Goal: Find specific page/section: Find specific page/section

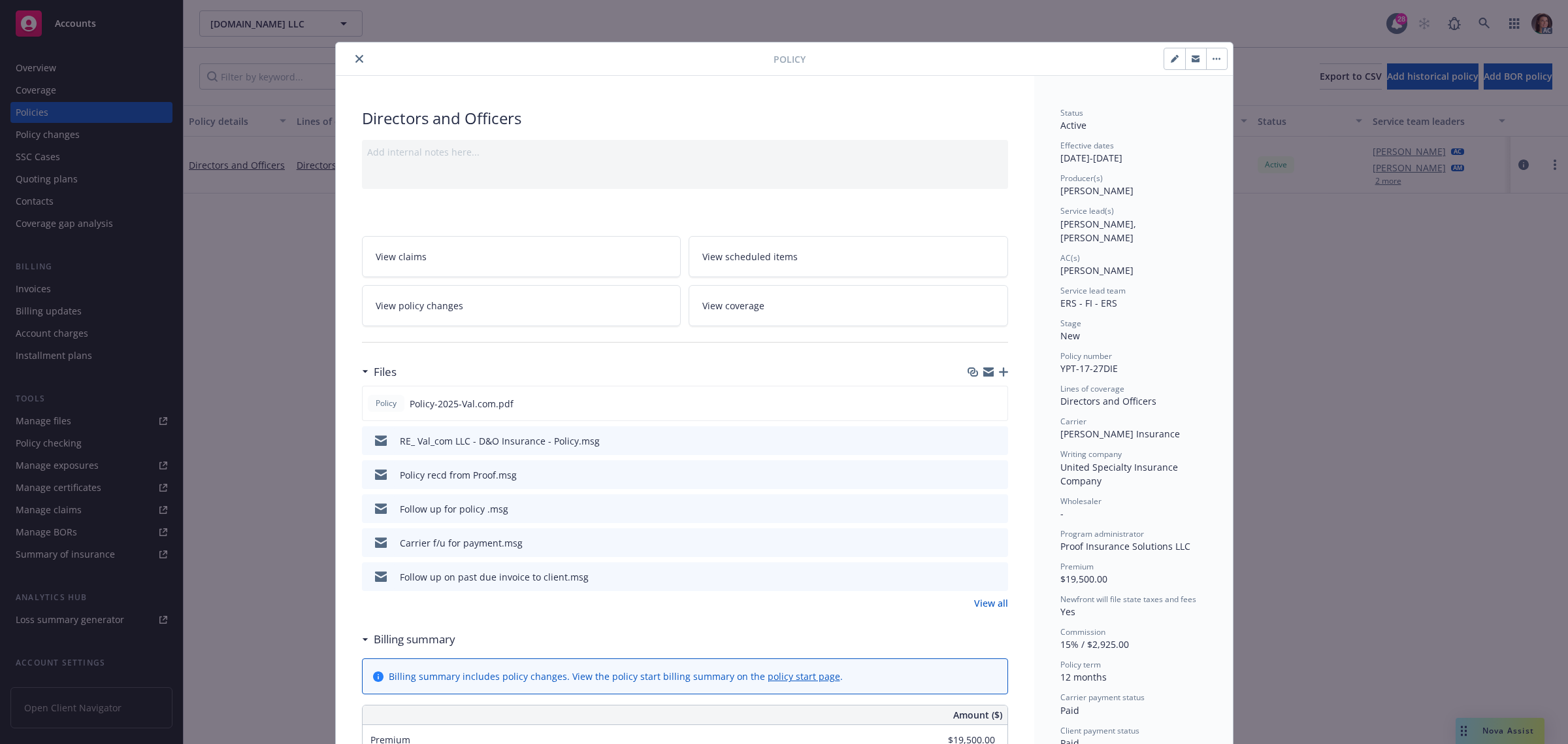
click at [356, 60] on button "close" at bounding box center [359, 59] width 16 height 16
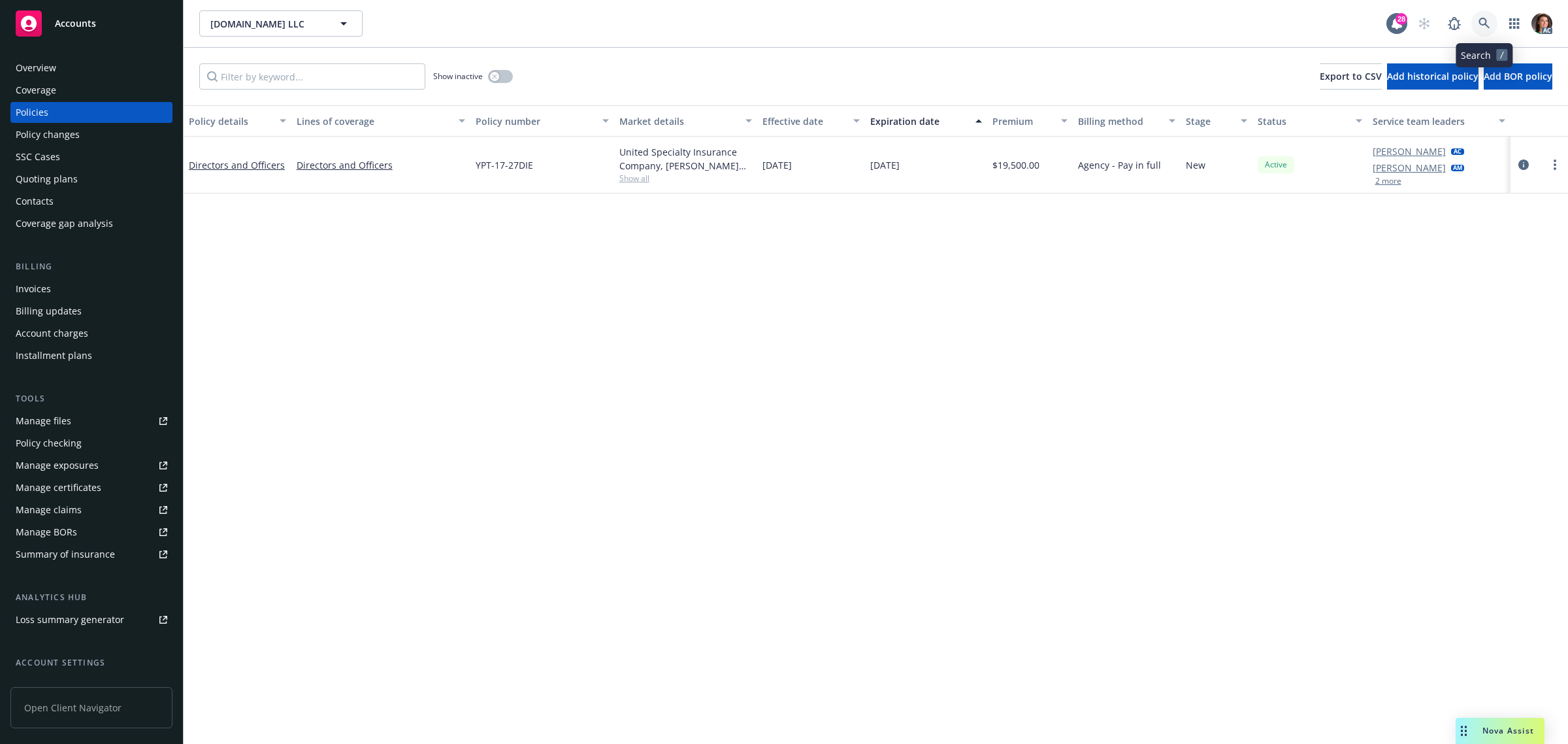
click at [844, 23] on icon at bounding box center [1483, 23] width 11 height 11
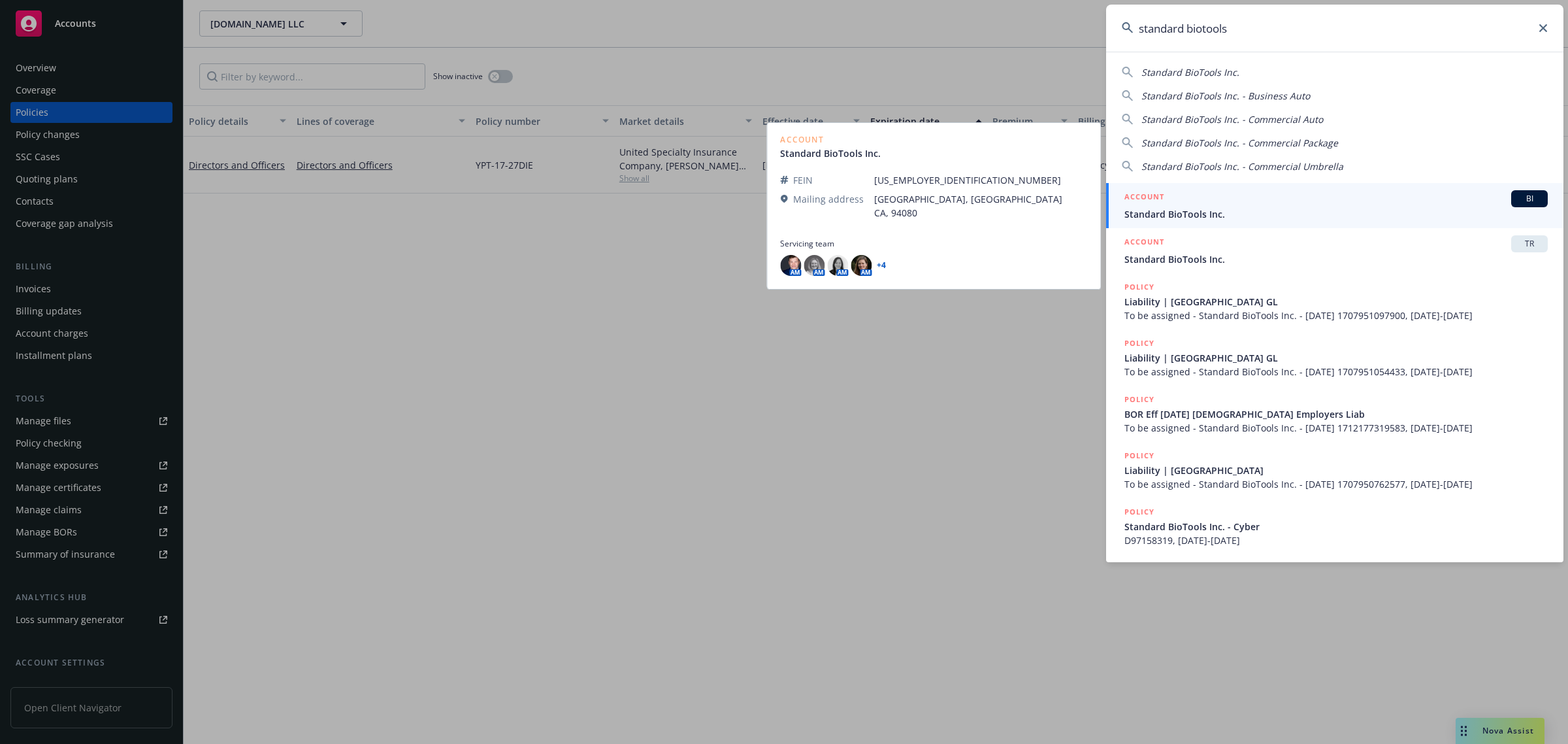
type input "standard biotools"
click at [844, 217] on span "Standard BioTools Inc." at bounding box center [1336, 214] width 423 height 13
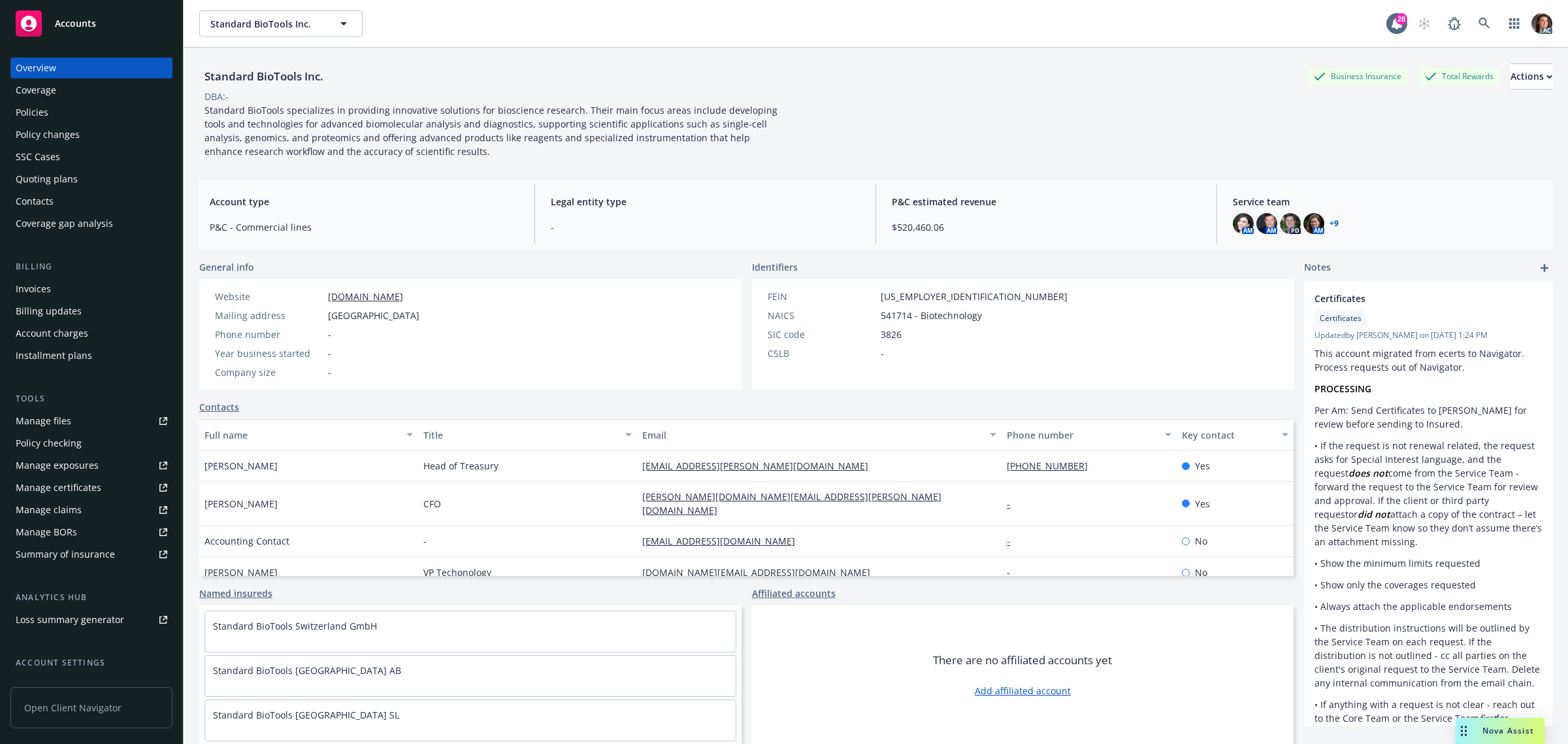
drag, startPoint x: 47, startPoint y: 285, endPoint x: 241, endPoint y: 268, distance: 194.7
click at [46, 285] on div "Invoices" at bounding box center [34, 289] width 35 height 21
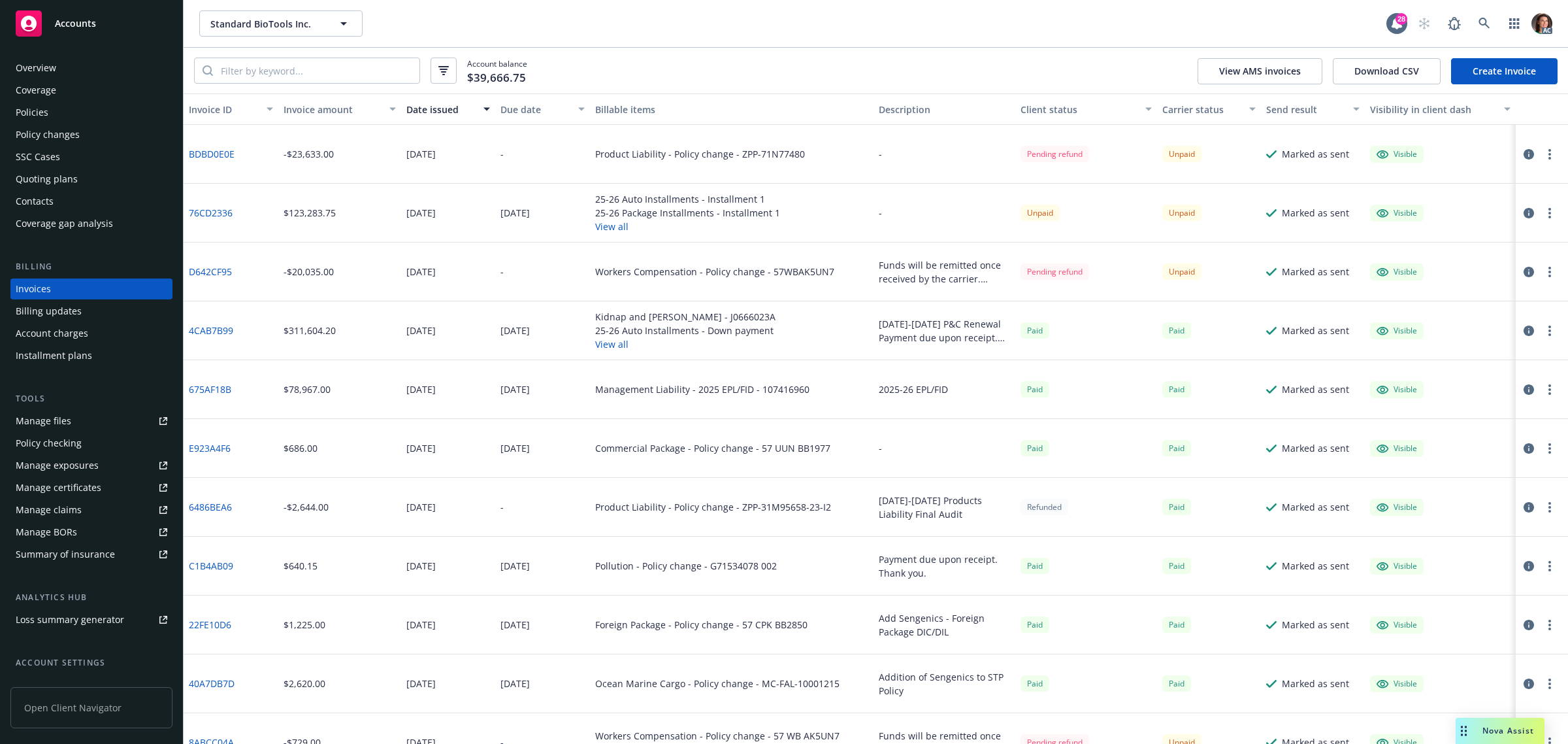
click at [511, 105] on div "Due date" at bounding box center [535, 109] width 70 height 13
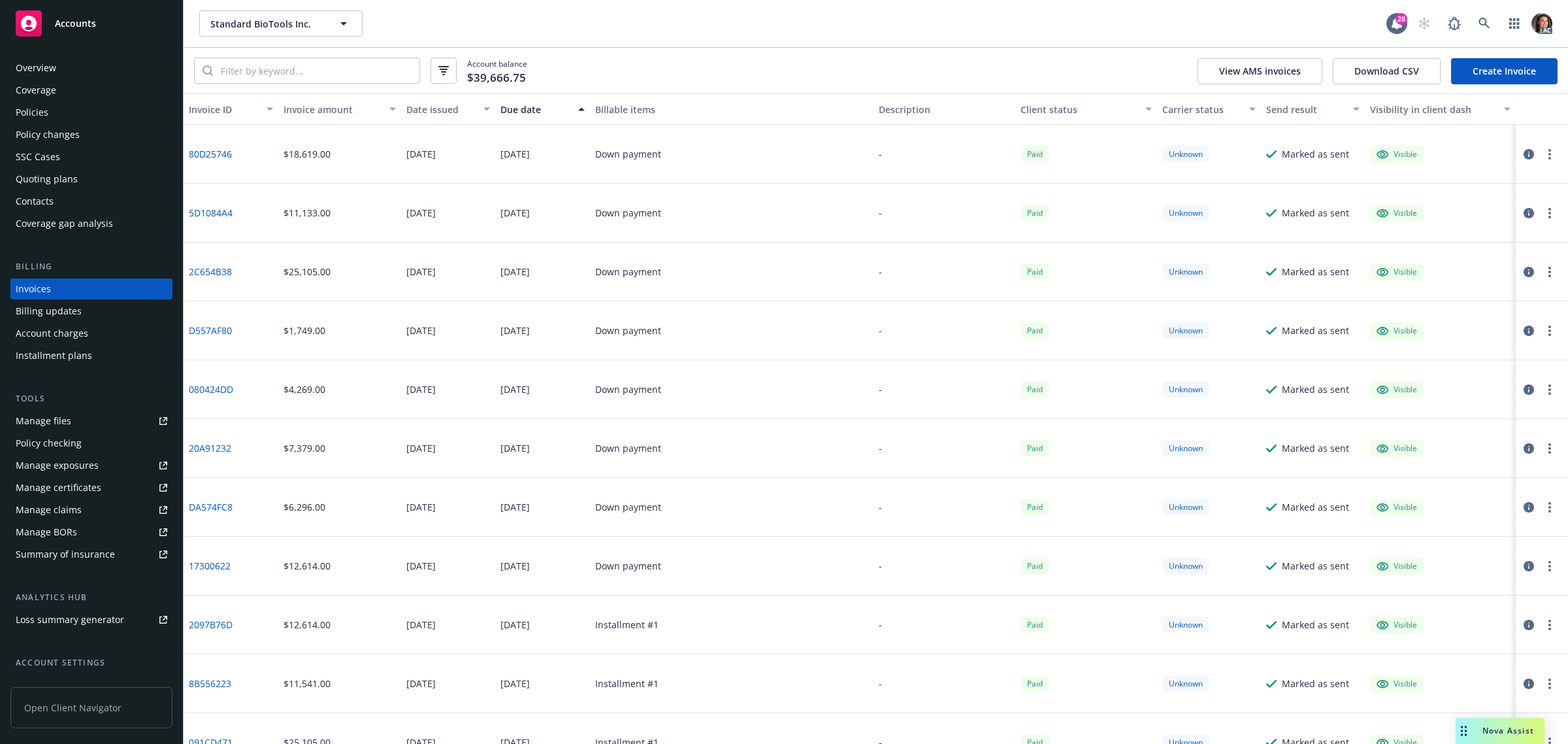
click at [511, 105] on div "Due date" at bounding box center [535, 109] width 70 height 13
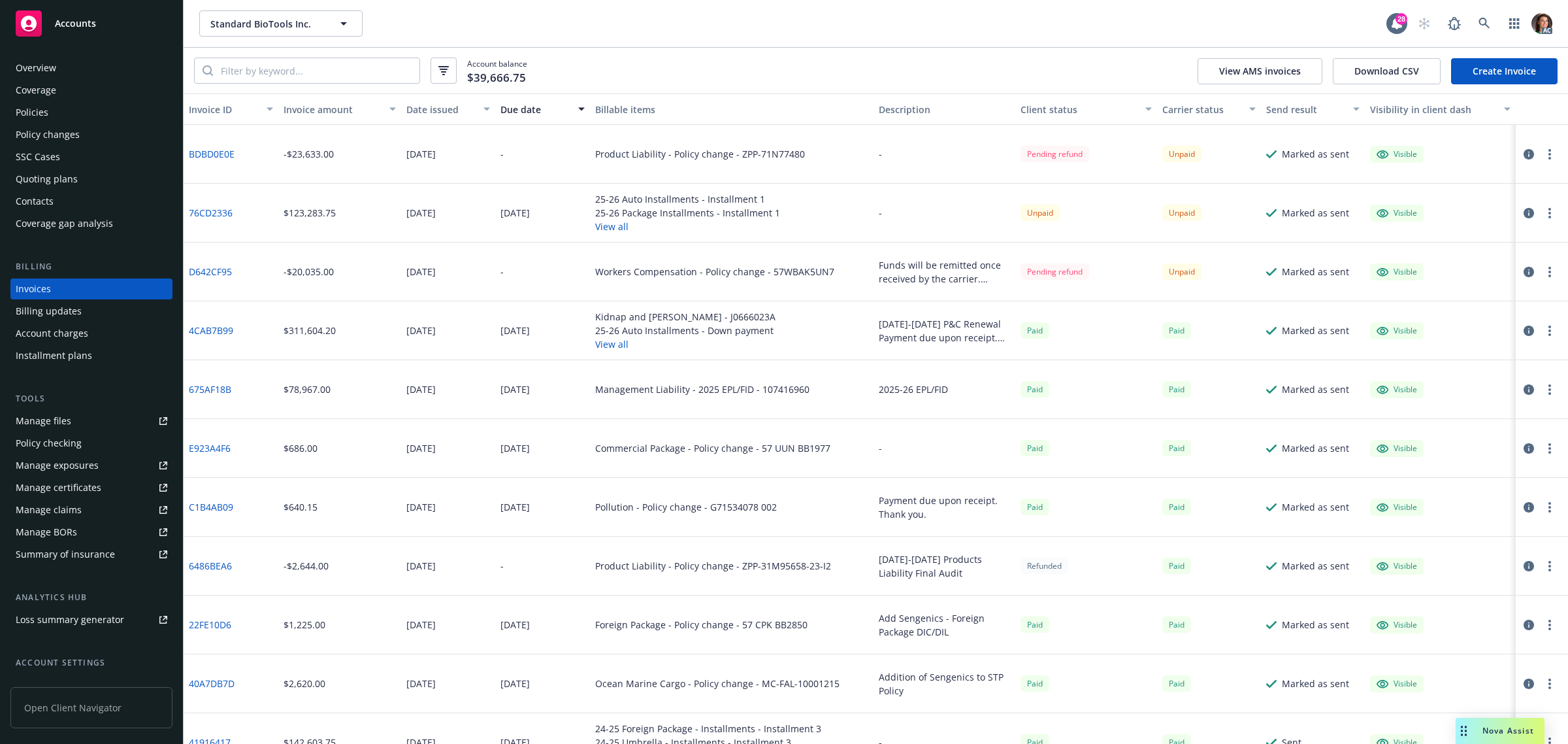
click at [213, 208] on link "76CD2336" at bounding box center [210, 212] width 44 height 13
click at [844, 24] on link at bounding box center [1483, 23] width 26 height 26
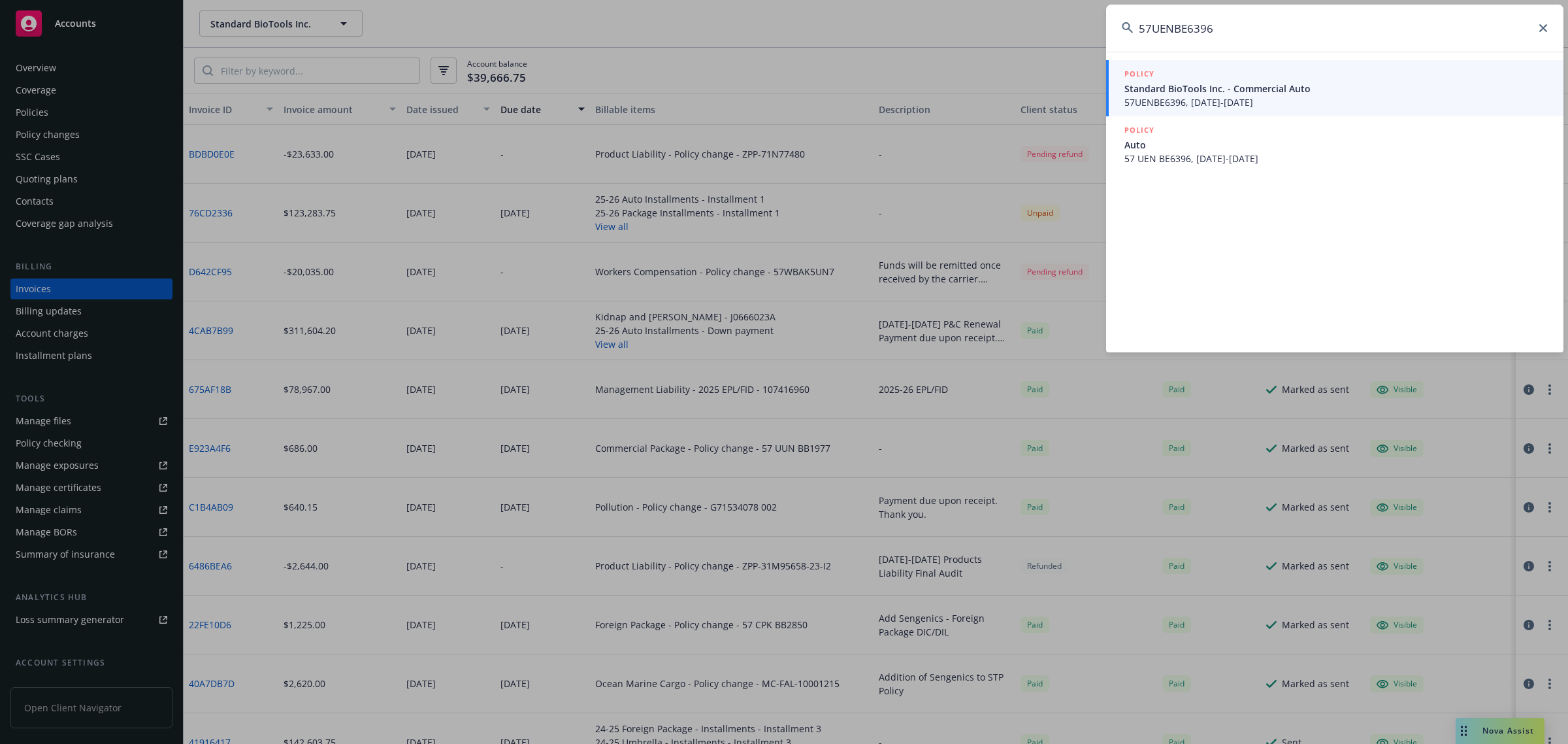
type input "57UENBE6396"
click at [844, 96] on span "57UENBE6396, [DATE]-[DATE]" at bounding box center [1336, 102] width 423 height 13
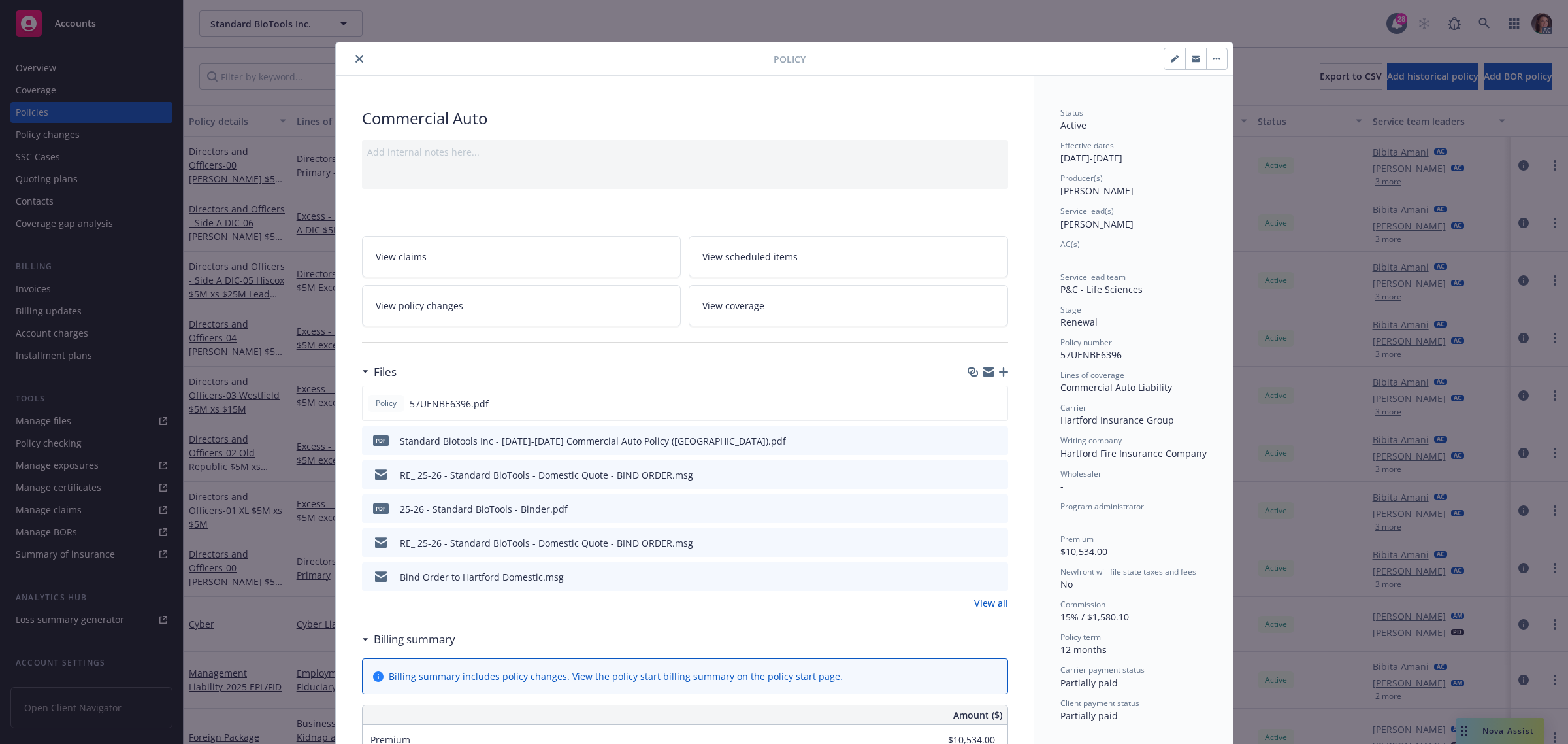
click at [356, 59] on icon "close" at bounding box center [359, 58] width 8 height 8
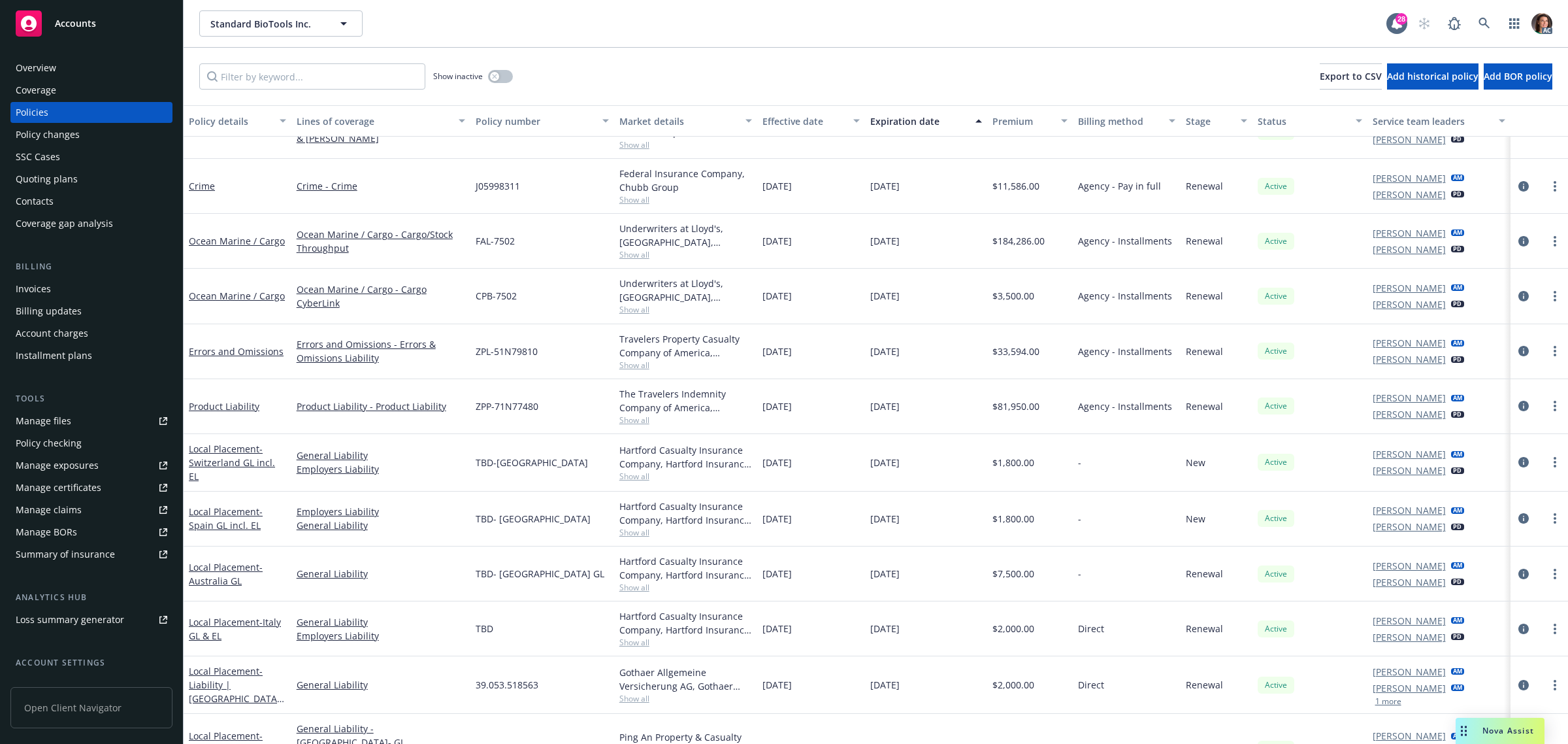
scroll to position [898, 0]
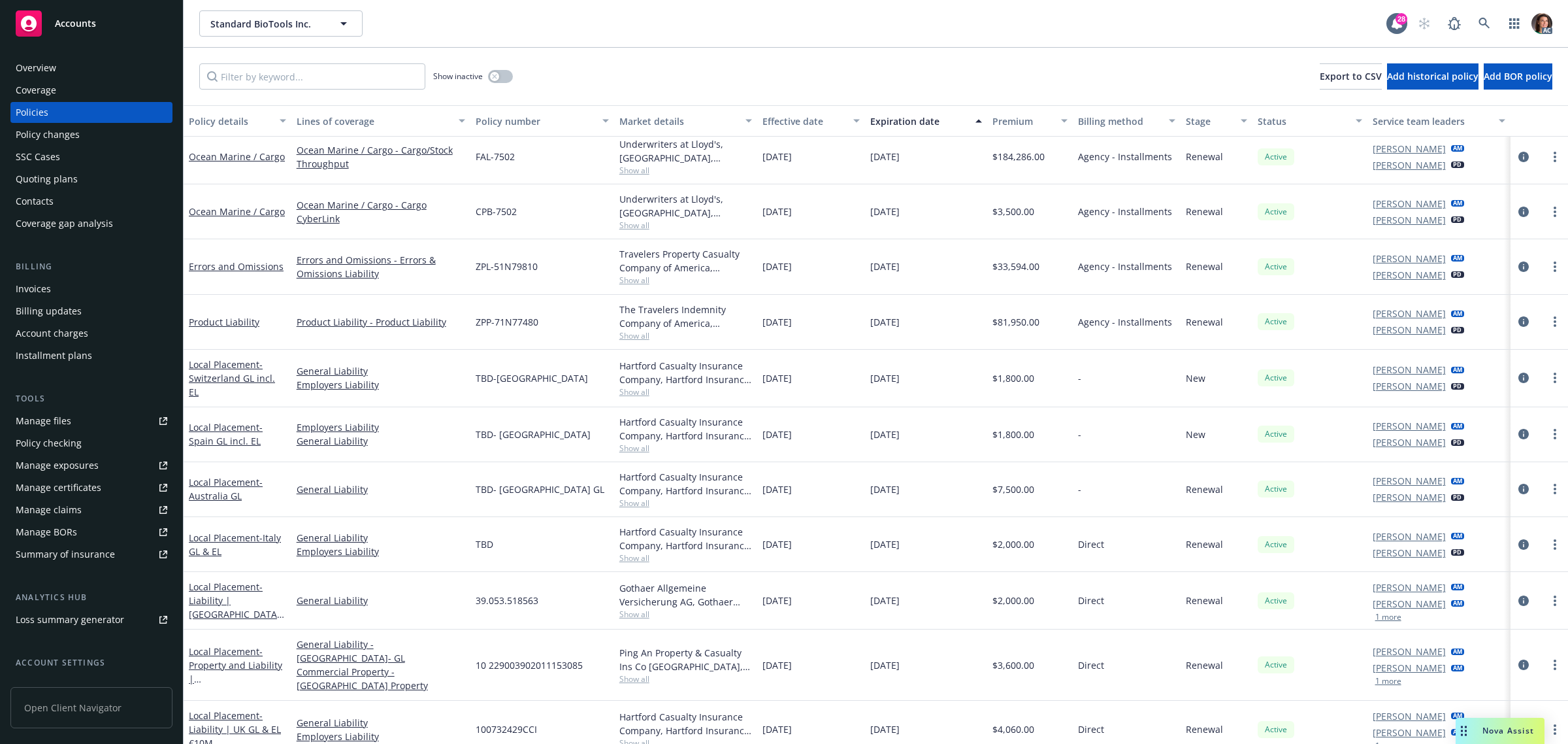
drag, startPoint x: 43, startPoint y: 289, endPoint x: 55, endPoint y: 292, distance: 12.4
click at [43, 288] on div "Invoices" at bounding box center [34, 289] width 35 height 21
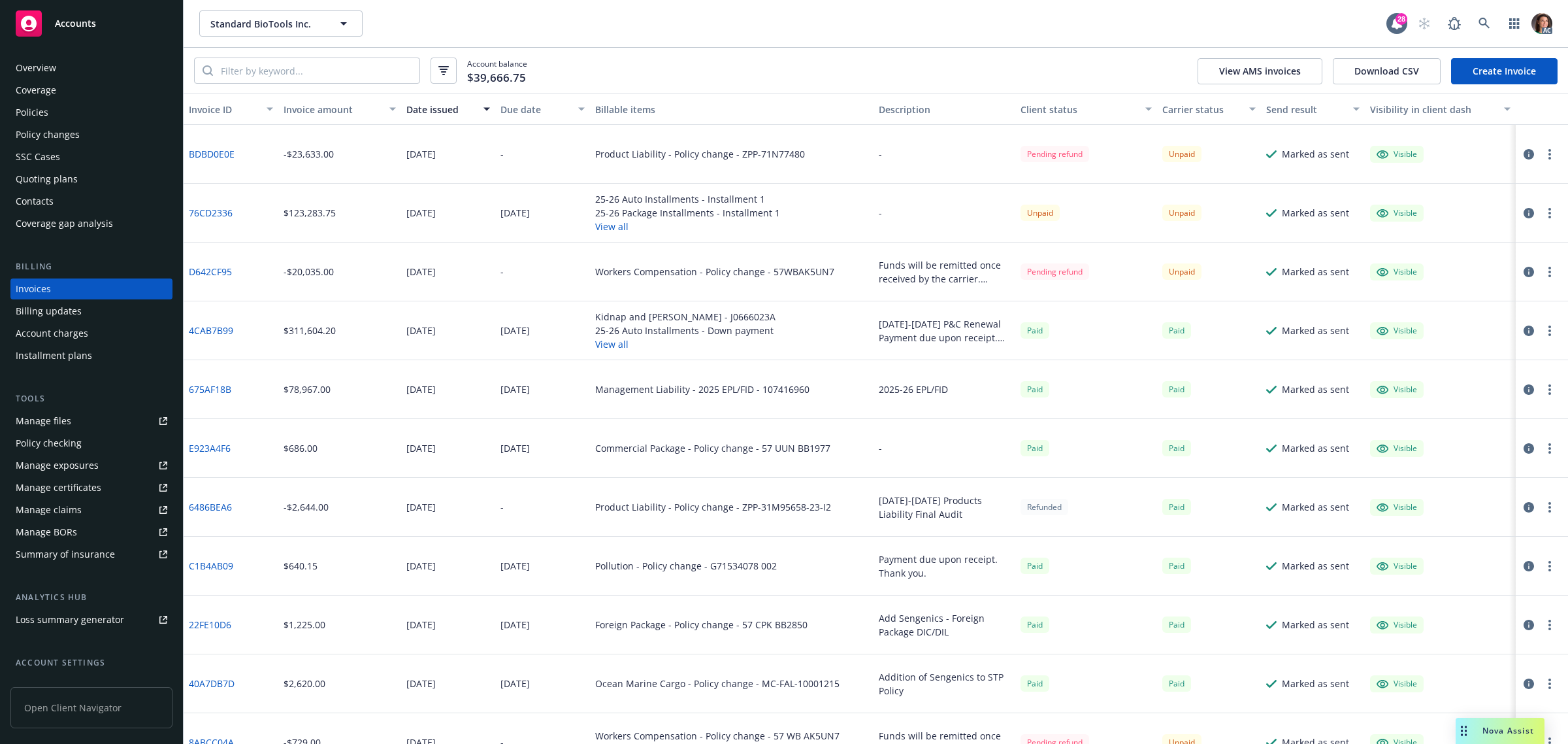
click at [220, 327] on link "4CAB7B99" at bounding box center [210, 330] width 44 height 13
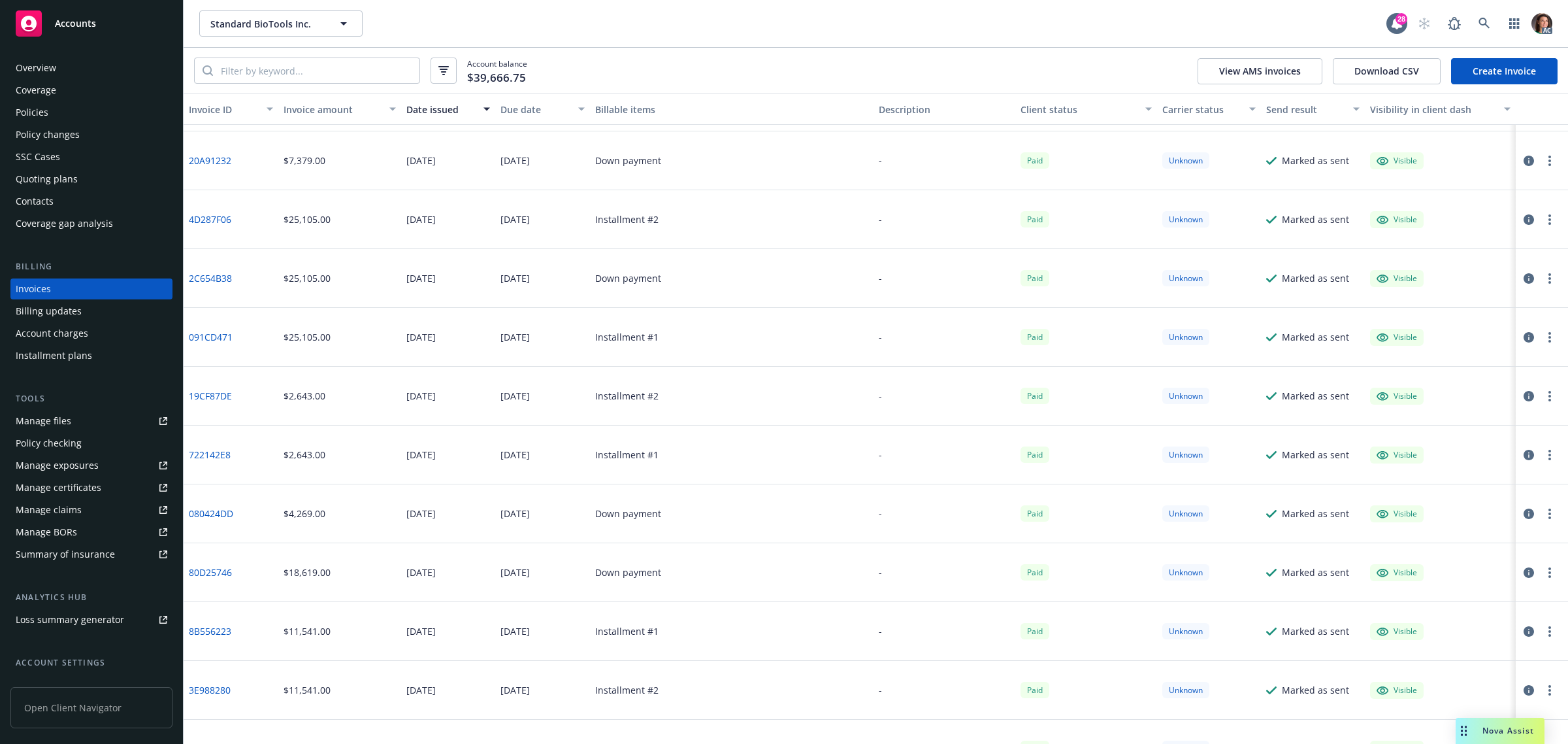
scroll to position [3909, 0]
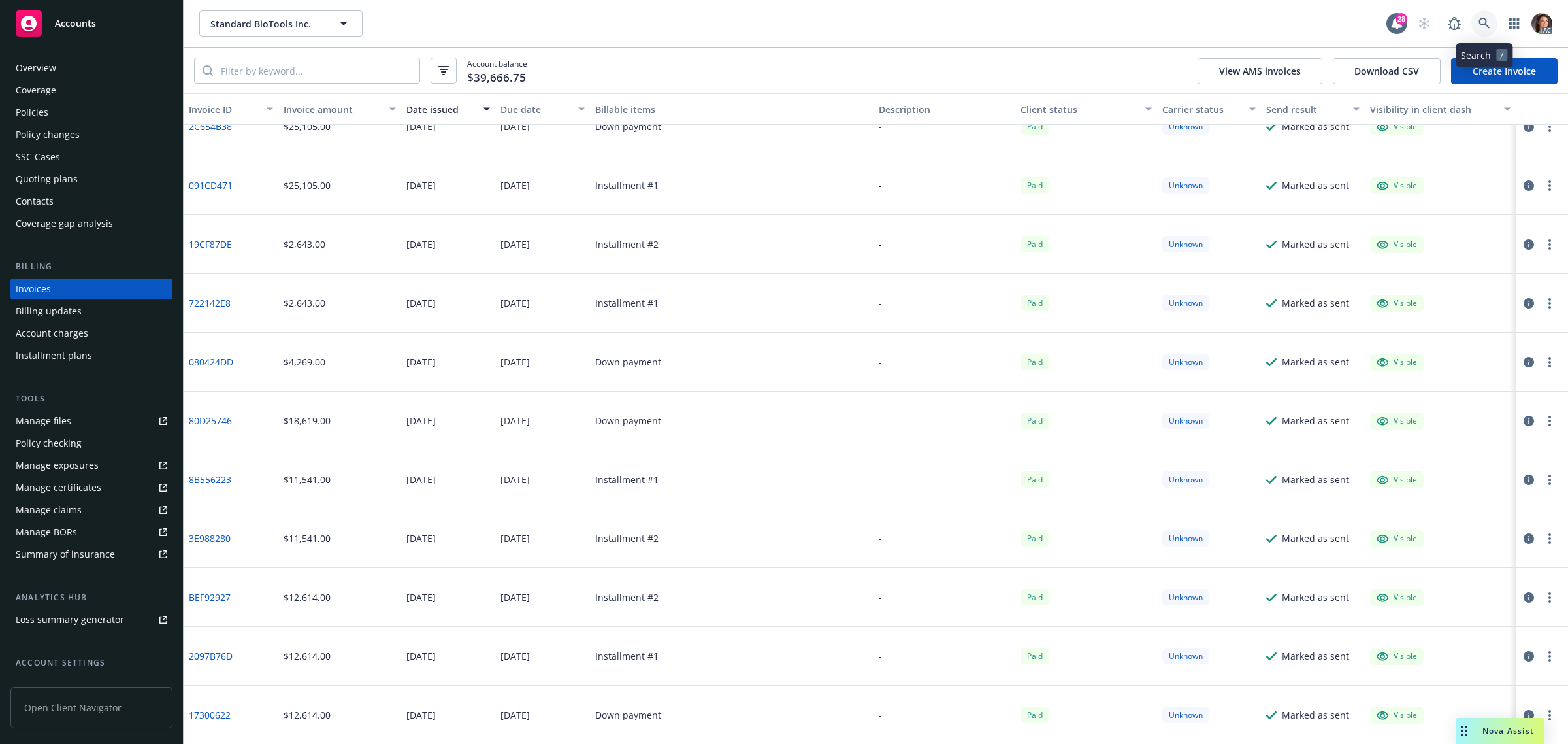
click at [844, 21] on icon at bounding box center [1484, 23] width 12 height 12
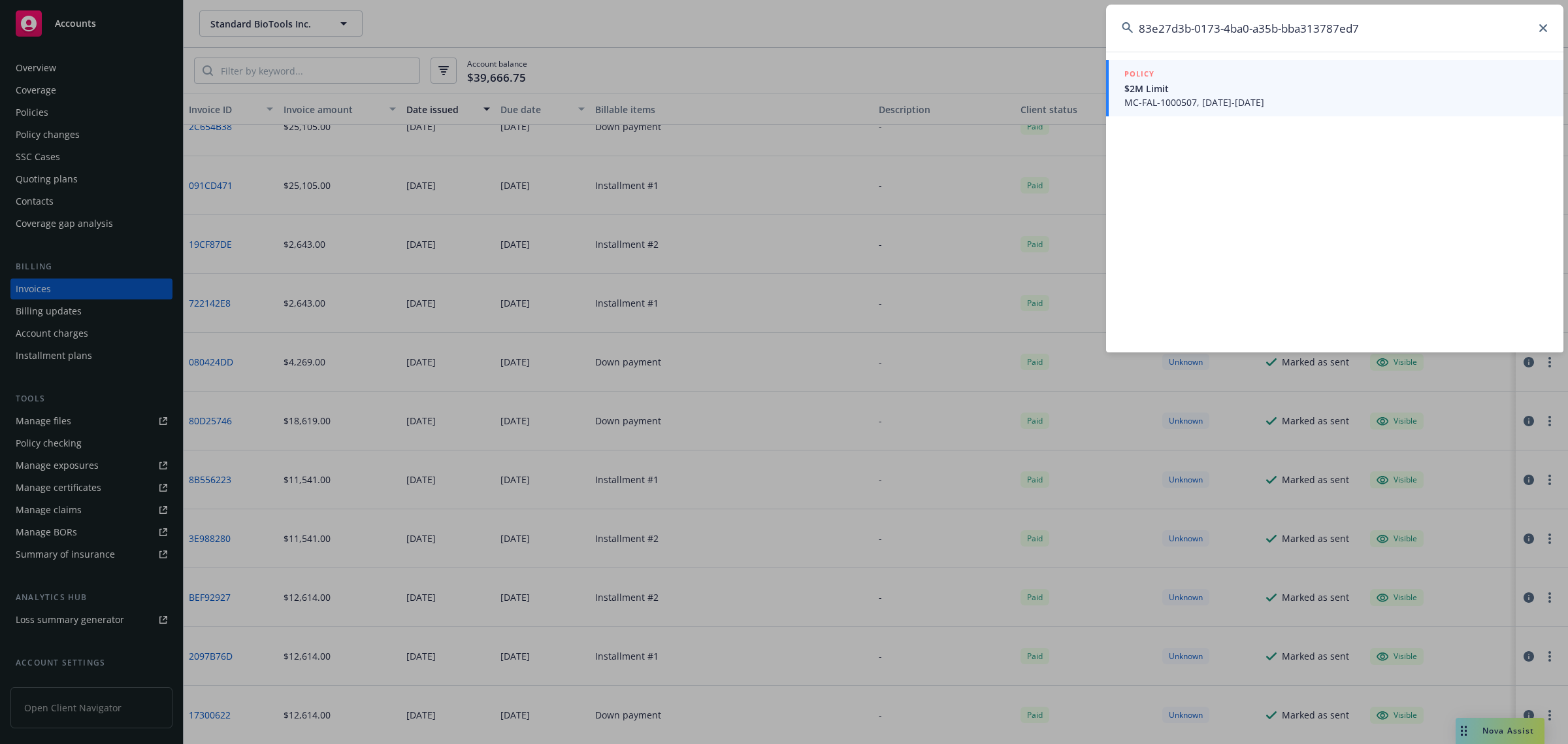
type input "83e27d3b-0173-4ba0-a35b-bba313787ed7"
click at [844, 96] on span "MC-FAL-1000507, [DATE]-[DATE]" at bounding box center [1336, 102] width 423 height 13
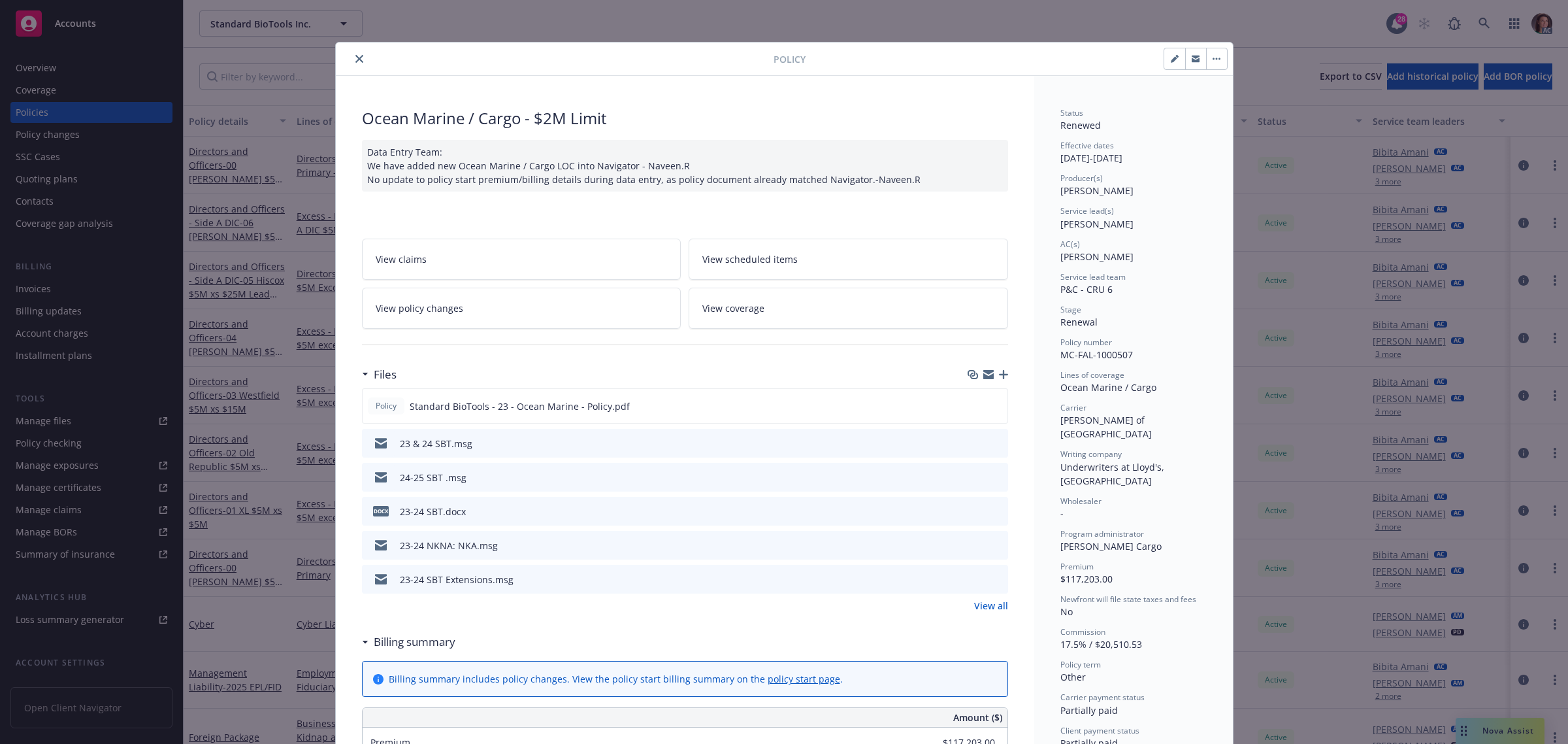
click at [351, 64] on button "close" at bounding box center [359, 59] width 16 height 16
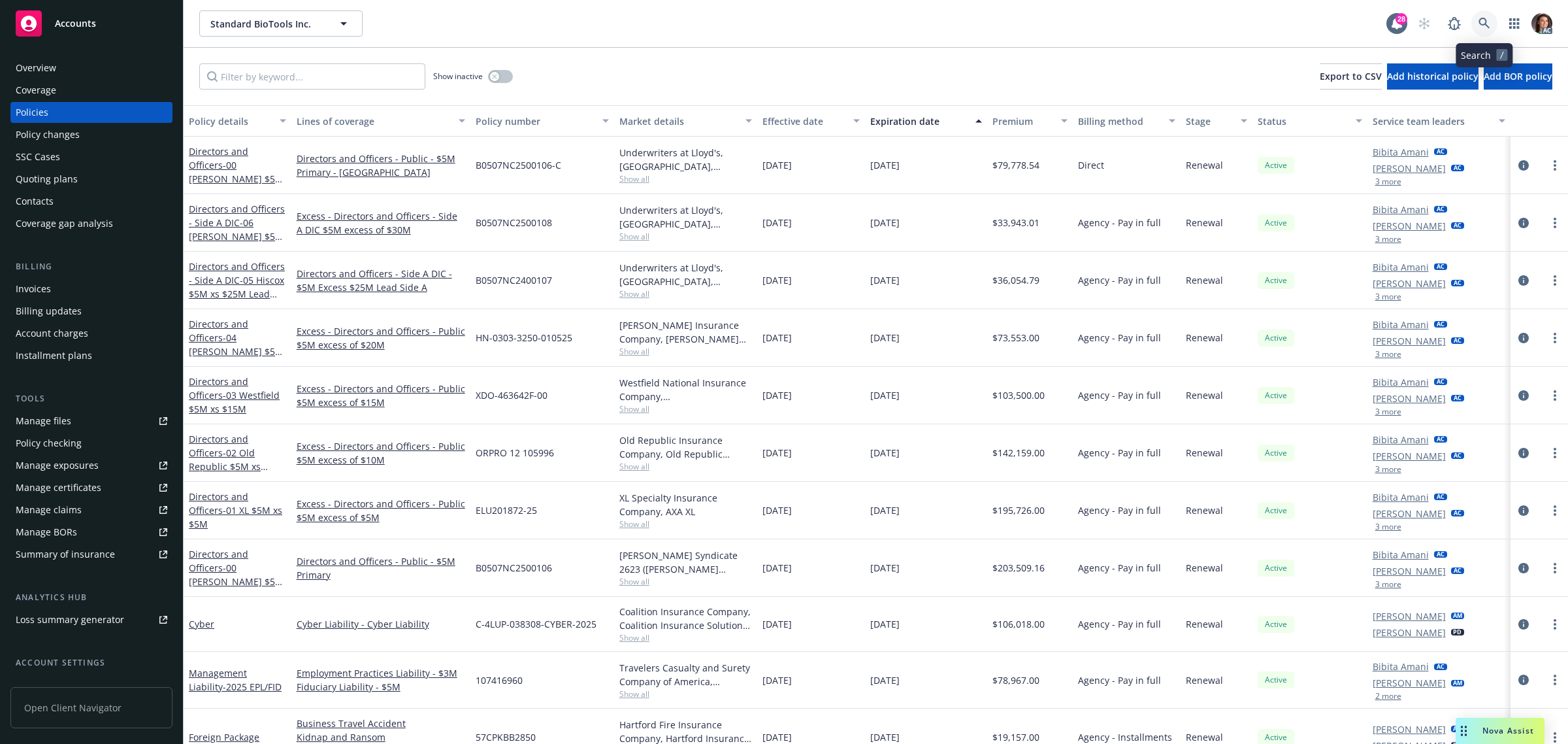
click at [844, 21] on icon at bounding box center [1483, 23] width 11 height 11
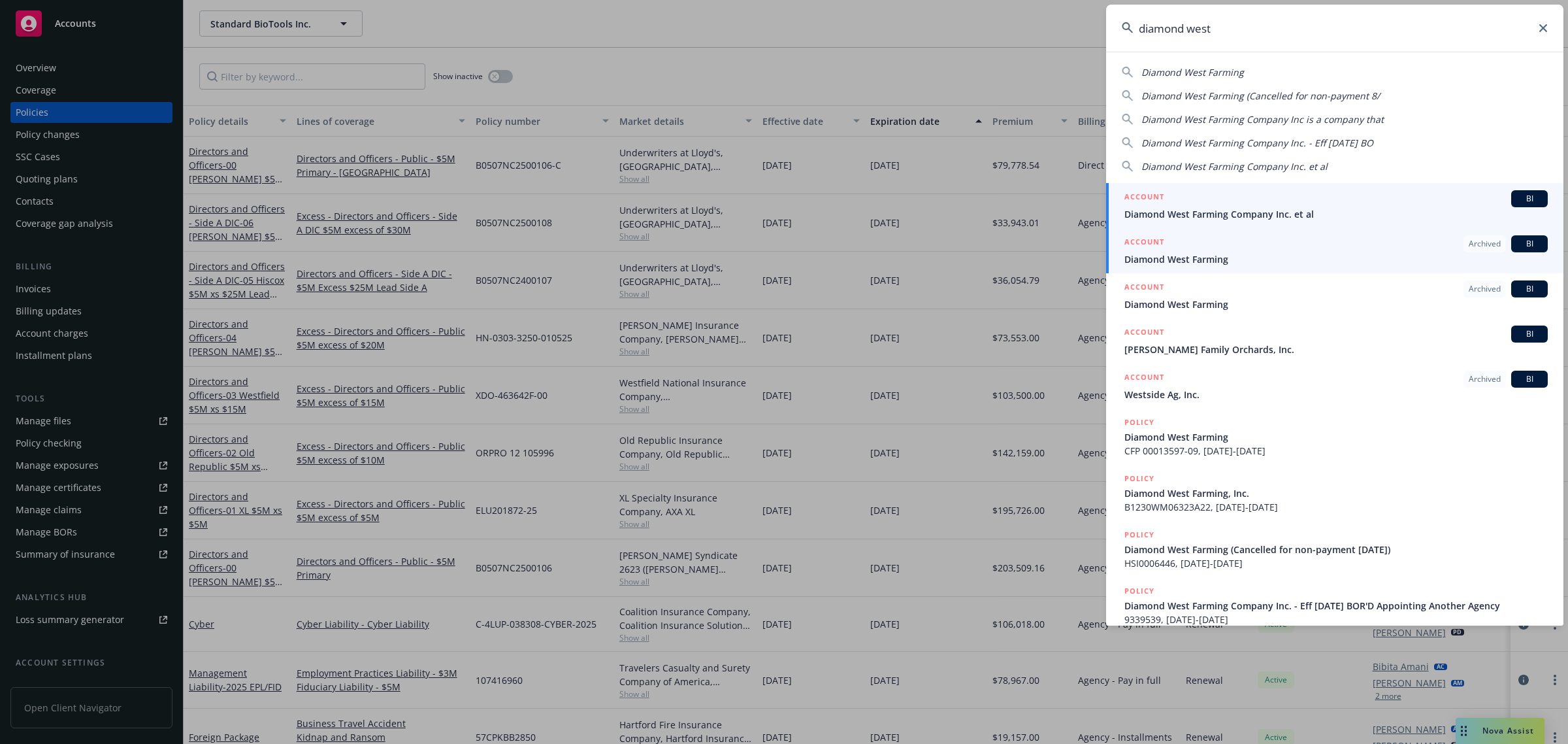
type input "diamond west"
click at [844, 213] on span "Diamond West Farming Company Inc. et al" at bounding box center [1336, 214] width 423 height 13
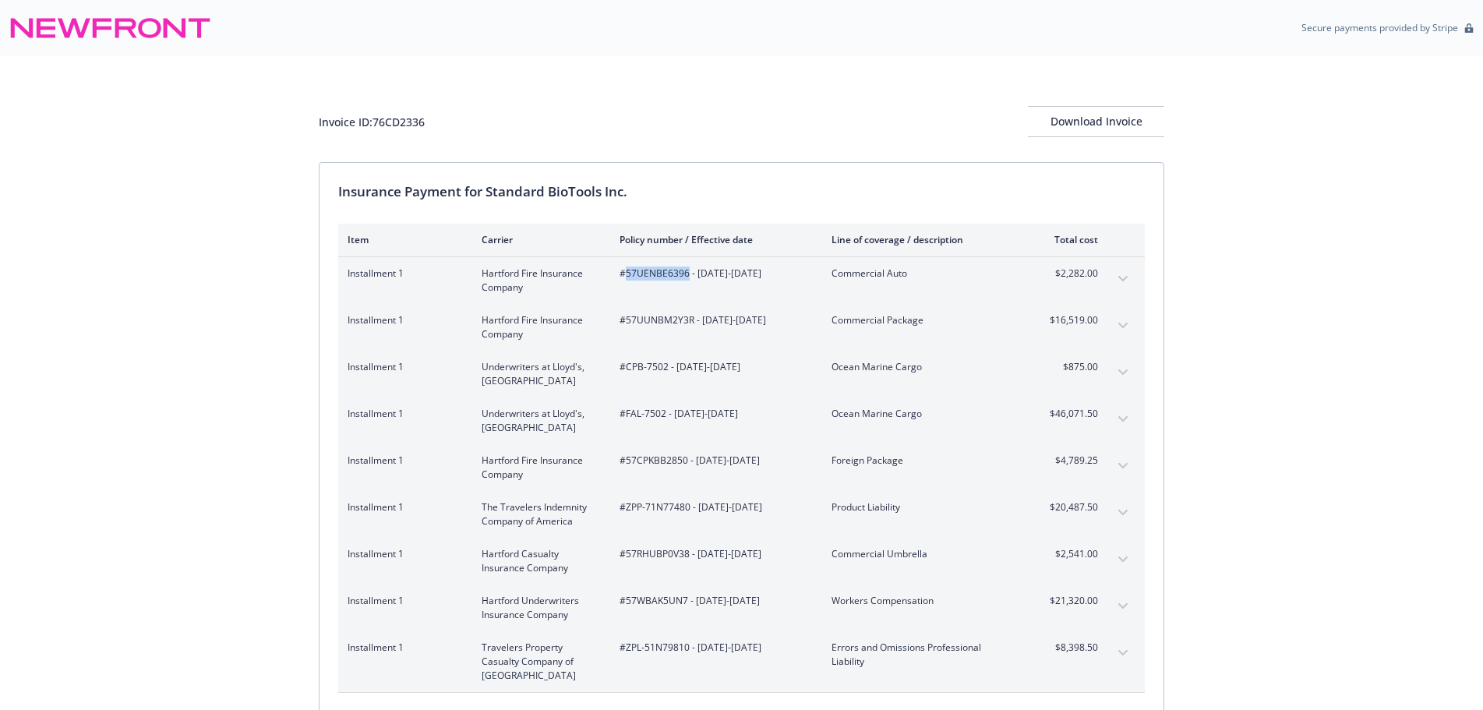
drag, startPoint x: 625, startPoint y: 271, endPoint x: 689, endPoint y: 280, distance: 64.5
click at [689, 280] on span "#57UENBE6396 - [DATE]-[DATE]" at bounding box center [712, 273] width 187 height 14
copy span "57UENBE6396"
drag, startPoint x: 625, startPoint y: 322, endPoint x: 693, endPoint y: 334, distance: 68.9
click at [693, 334] on div "#57UUNBM2Y3R - [DATE]-[DATE]" at bounding box center [712, 327] width 187 height 28
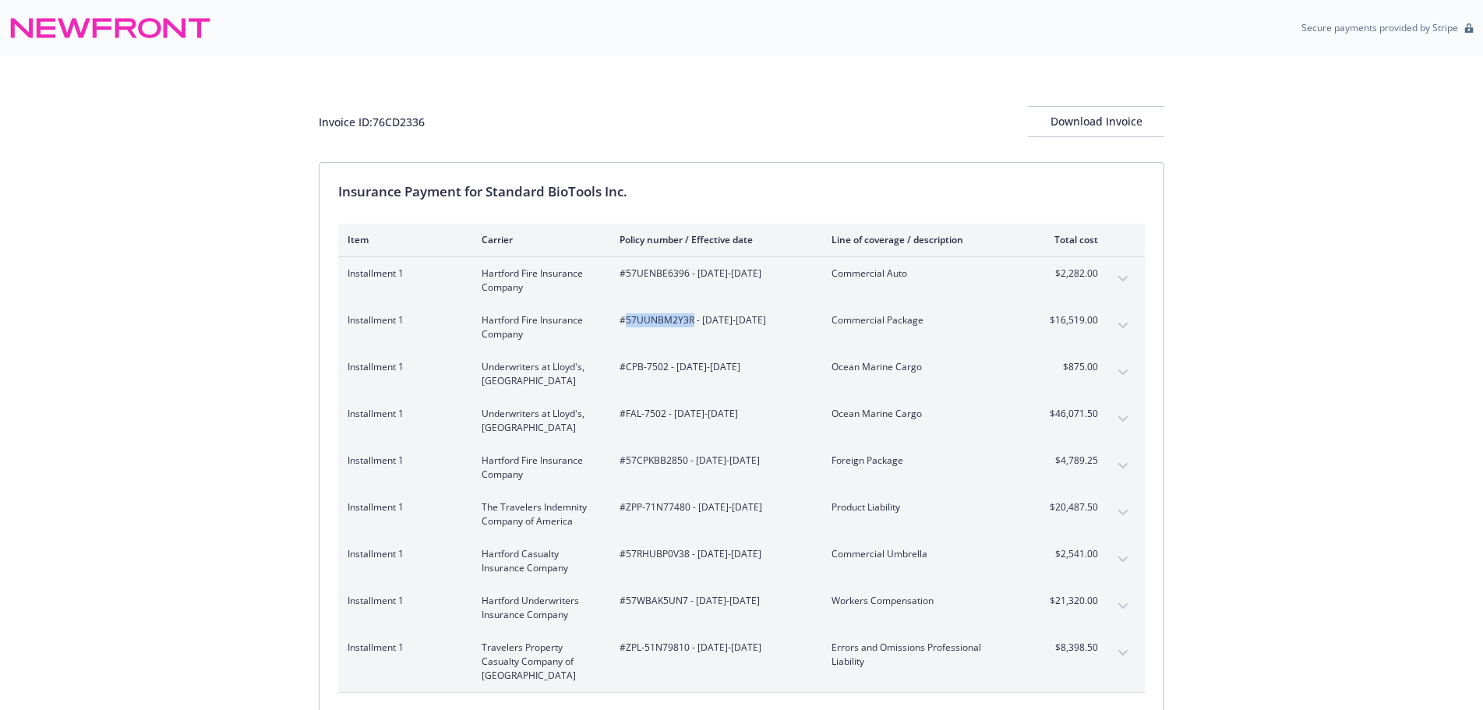
copy span "57UUNBM2Y3R"
